Goal: Information Seeking & Learning: Learn about a topic

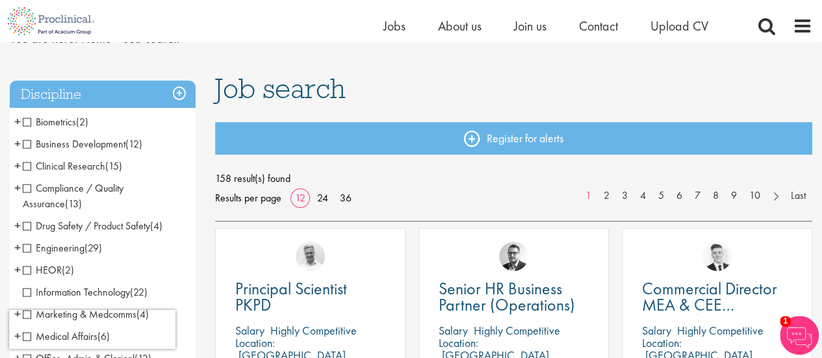
scroll to position [130, 0]
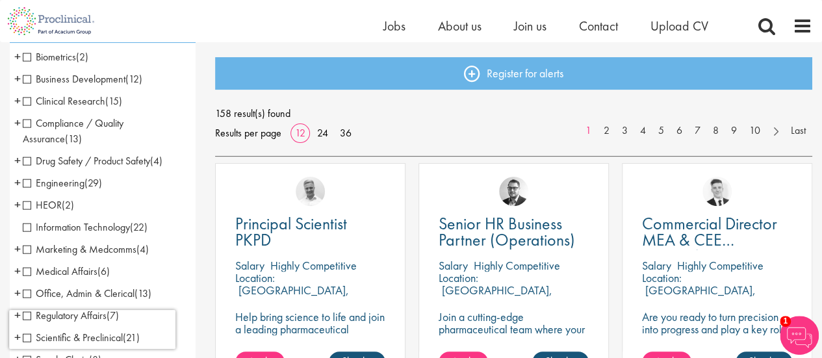
click at [34, 101] on span "Clinical Research" at bounding box center [64, 101] width 83 height 14
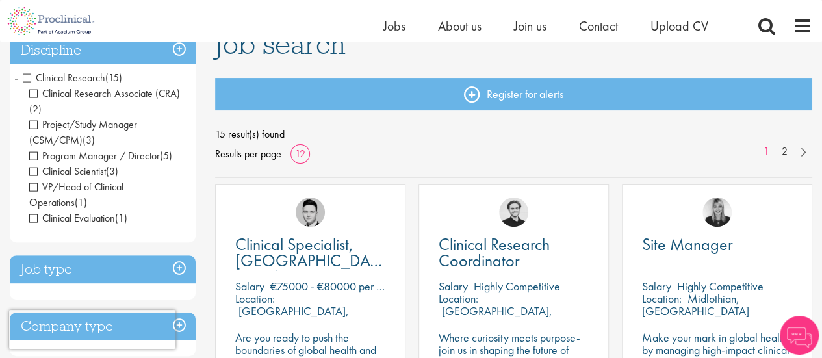
scroll to position [81, 0]
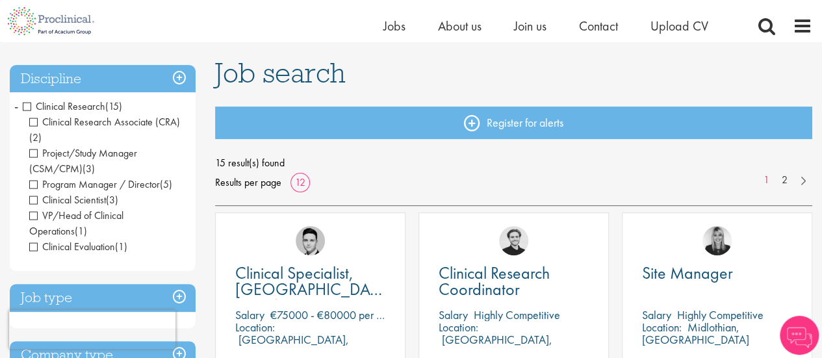
click at [25, 110] on span "Clinical Research" at bounding box center [64, 106] width 83 height 14
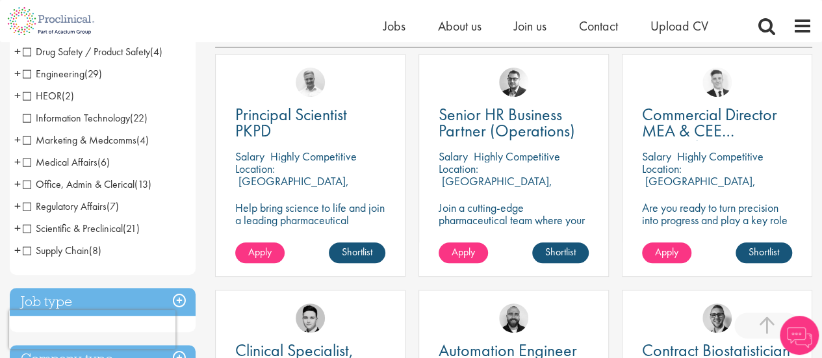
scroll to position [260, 0]
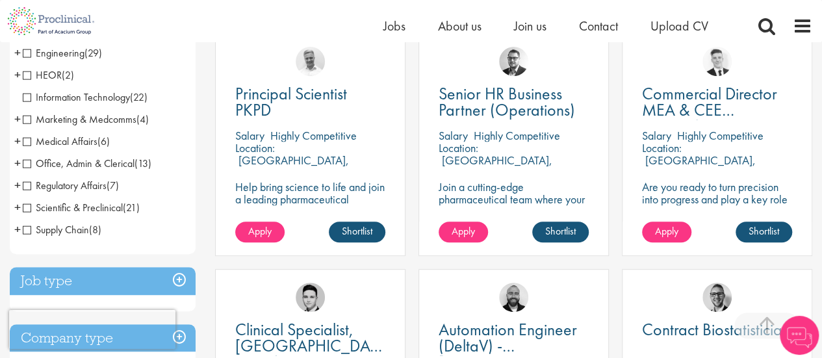
click at [33, 206] on span "Scientific & Preclinical" at bounding box center [73, 208] width 100 height 14
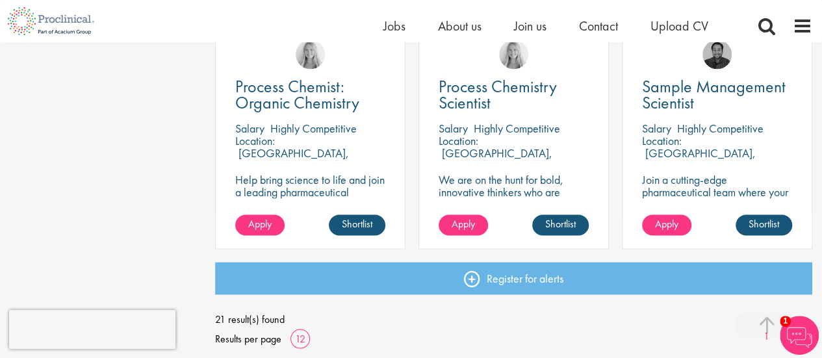
scroll to position [1105, 0]
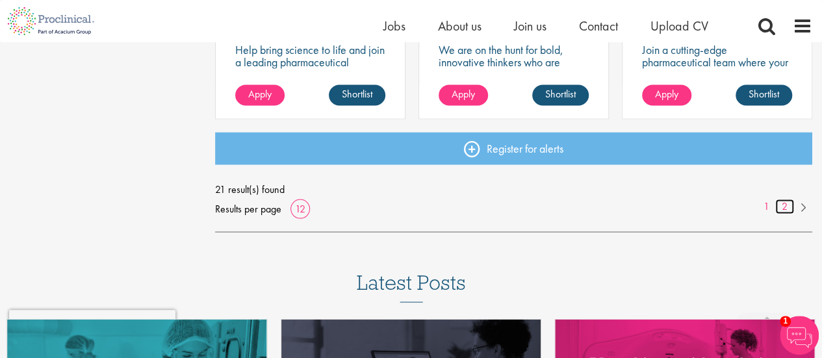
click at [781, 212] on link "2" at bounding box center [785, 206] width 19 height 15
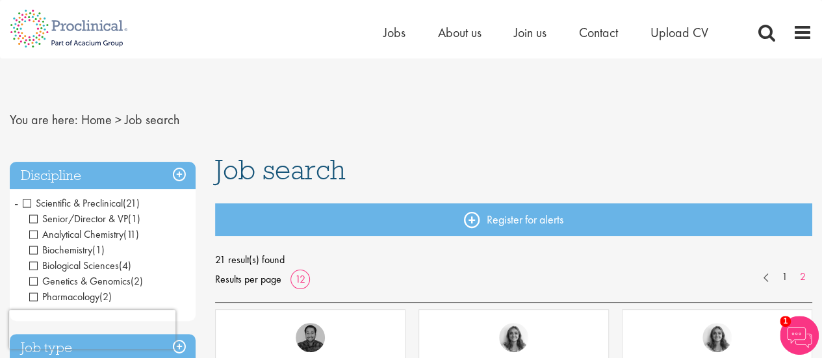
click at [768, 341] on div "[PERSON_NAME]" at bounding box center [717, 332] width 189 height 44
click at [799, 335] on img at bounding box center [799, 335] width 39 height 39
